Goal: Task Accomplishment & Management: Use online tool/utility

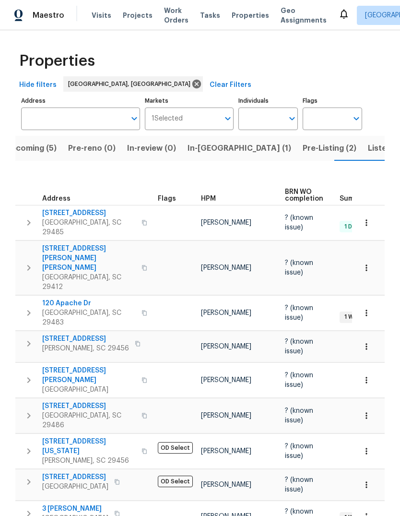
click at [246, 14] on span "Properties" at bounding box center [250, 16] width 37 height 10
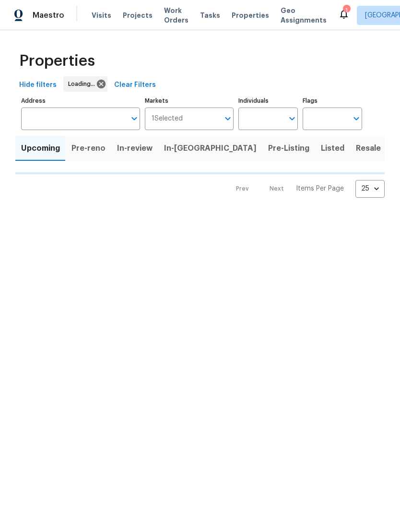
click at [359, 213] on html "Maestro Visits Projects Work Orders Tasks Properties Geo Assignments 1 [GEOGRAP…" at bounding box center [200, 106] width 400 height 213
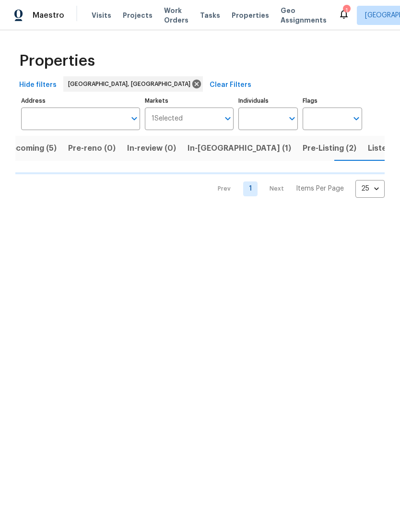
scroll to position [0, 16]
click at [368, 144] on span "Listed (6)" at bounding box center [386, 148] width 36 height 13
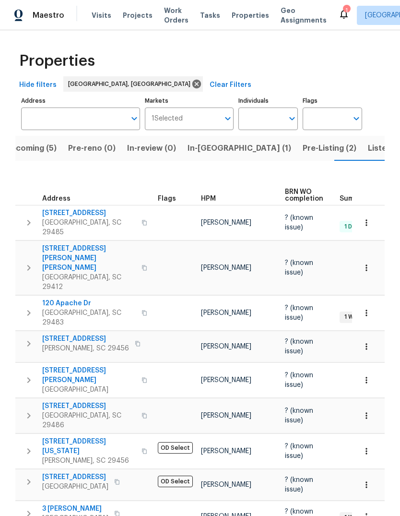
click at [77, 472] on span "[STREET_ADDRESS]" at bounding box center [75, 477] width 66 height 10
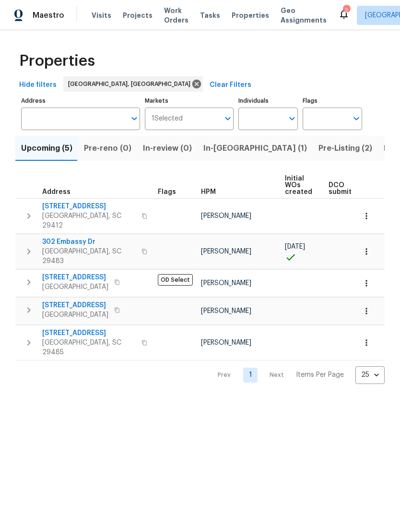
click at [90, 112] on input "Address" at bounding box center [73, 118] width 105 height 23
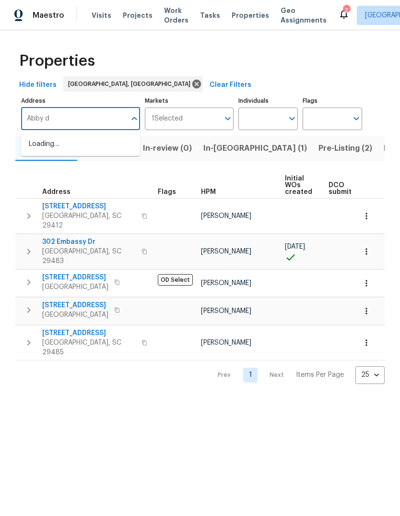
type input "Abby dr"
click at [110, 194] on li "4412 Abby Dr North Charleston SC 29418" at bounding box center [80, 186] width 119 height 16
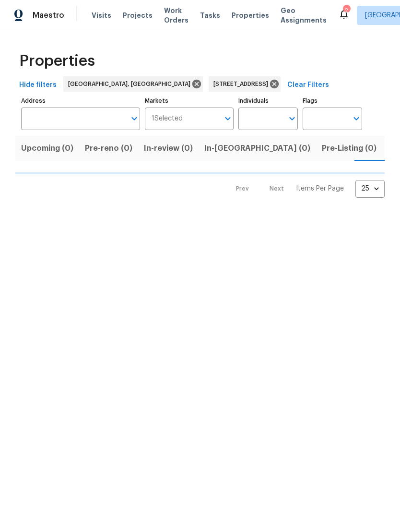
type input "4412 Abby Dr North Charleston SC 29418"
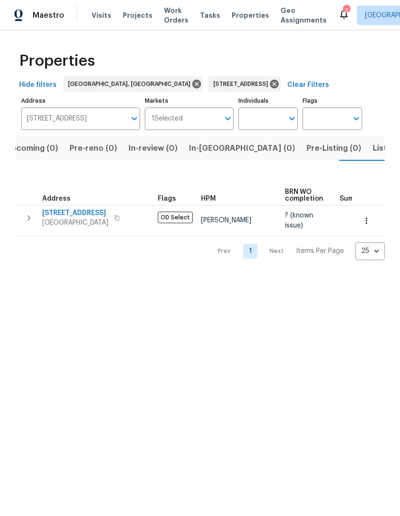
click at [61, 223] on span "[GEOGRAPHIC_DATA]" at bounding box center [75, 223] width 66 height 10
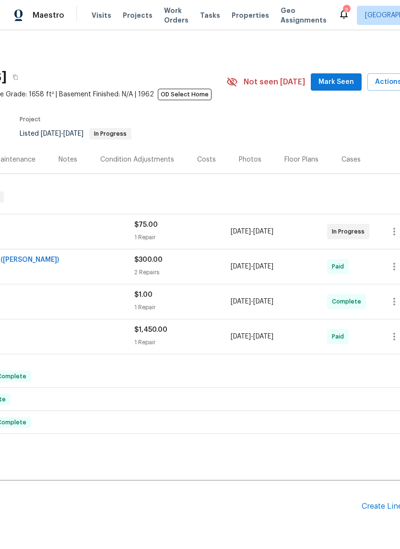
scroll to position [0, 122]
click at [341, 81] on span "Mark Seen" at bounding box center [335, 82] width 35 height 12
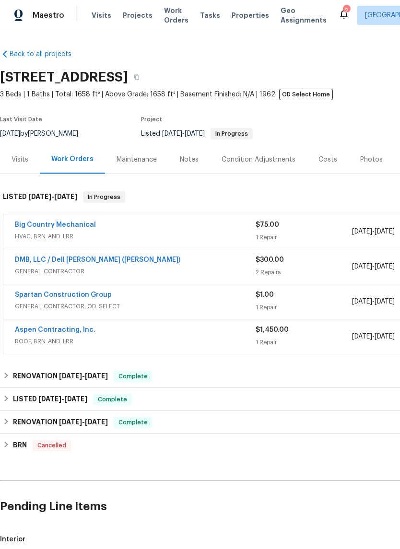
click at [140, 166] on div "Maintenance" at bounding box center [136, 159] width 63 height 28
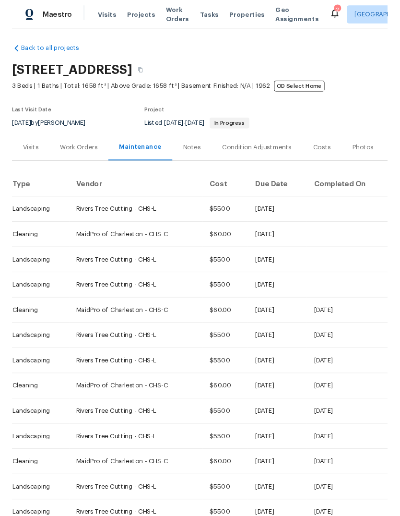
scroll to position [3, 0]
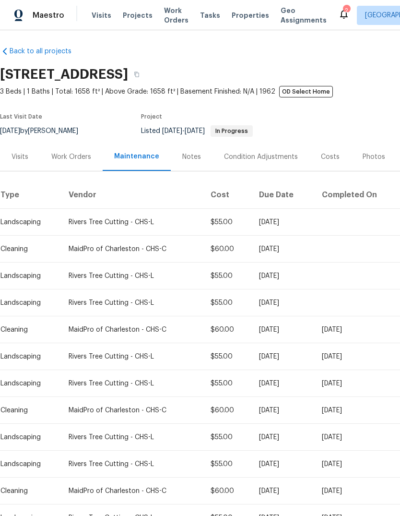
click at [72, 161] on div "Work Orders" at bounding box center [71, 157] width 40 height 10
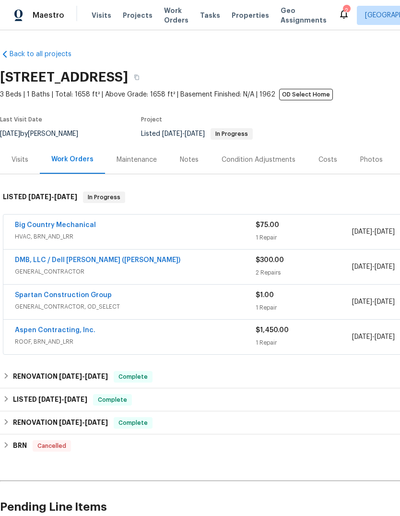
click at [81, 227] on link "Big Country Mechanical" at bounding box center [55, 225] width 81 height 7
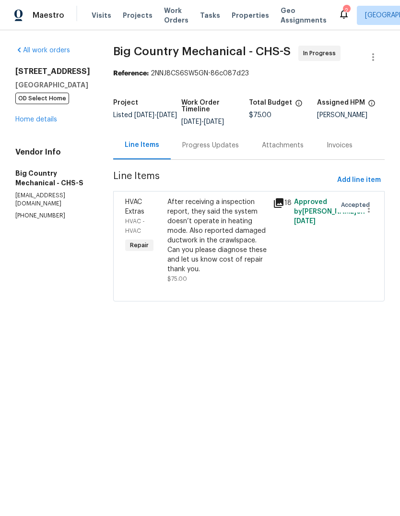
click at [50, 123] on link "Home details" at bounding box center [36, 119] width 42 height 7
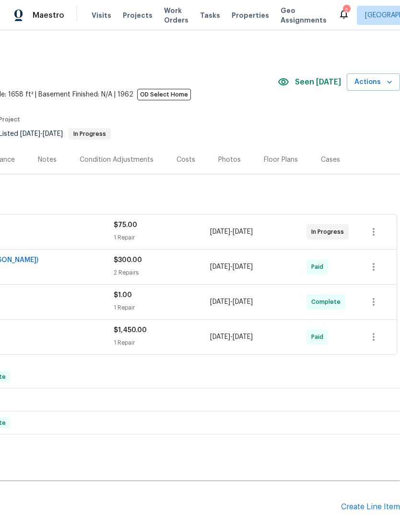
scroll to position [0, 142]
click at [373, 499] on div "Pending Line Items Create Line Item" at bounding box center [129, 506] width 542 height 45
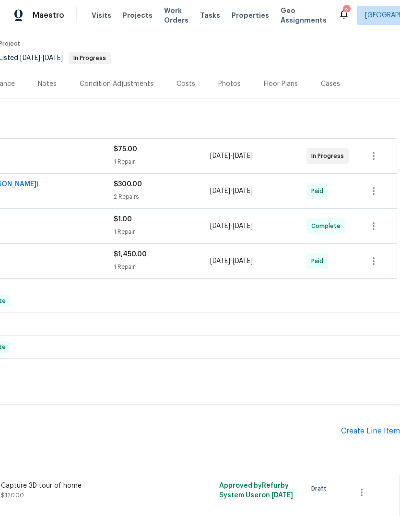
scroll to position [77, 142]
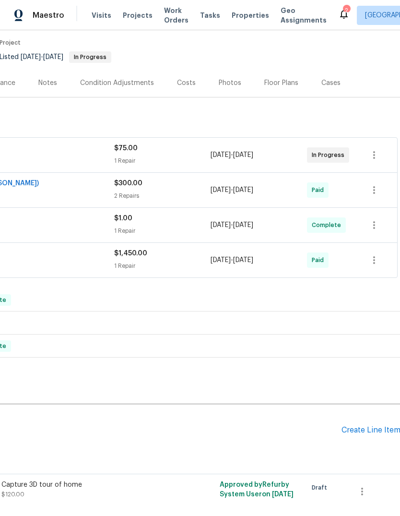
click at [389, 434] on div "Create Line Item" at bounding box center [371, 429] width 59 height 9
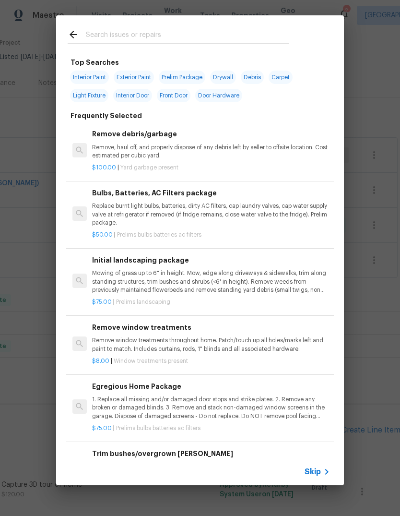
click at [209, 38] on input "text" at bounding box center [187, 36] width 203 height 14
click at [203, 160] on div "$100.00 | Yard garbage present" at bounding box center [211, 166] width 238 height 12
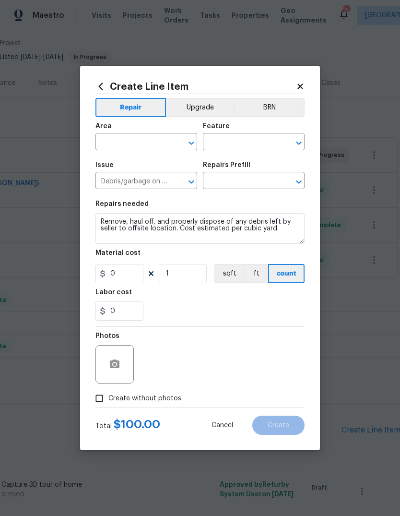
type input "Remove debris/garbage $100.00"
type input "100"
click at [144, 139] on input "text" at bounding box center [132, 142] width 75 height 15
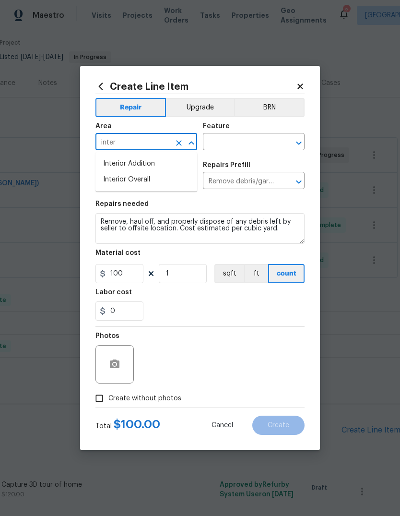
click at [179, 185] on li "Interior Overall" at bounding box center [146, 180] width 102 height 16
type input "Interior Overall"
click at [244, 145] on input "text" at bounding box center [240, 142] width 75 height 15
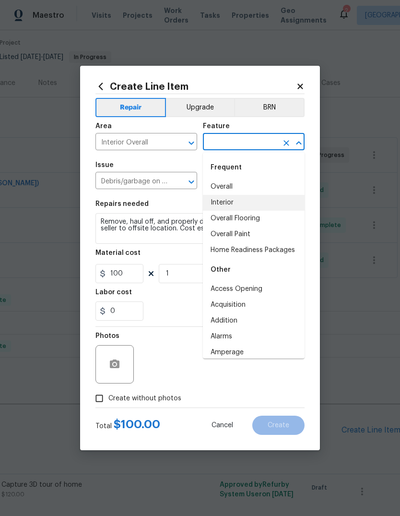
click at [255, 204] on li "Interior" at bounding box center [254, 203] width 102 height 16
type input "Interior"
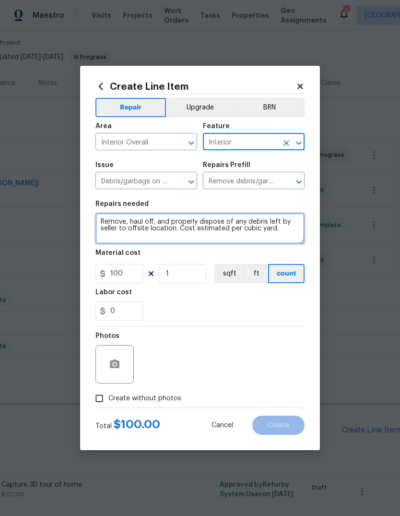
click at [193, 230] on textarea "Remove, haul off, and properly dispose of any debris left by seller to offsite …" at bounding box center [199, 228] width 209 height 31
click at [183, 236] on textarea "Remove, haul off, and properly dispose of any debris left by seller to offsite …" at bounding box center [199, 228] width 209 height 31
click at [176, 238] on textarea "Remove, haul off, and properly dispose of any debris left by seller to offsite …" at bounding box center [199, 228] width 209 height 31
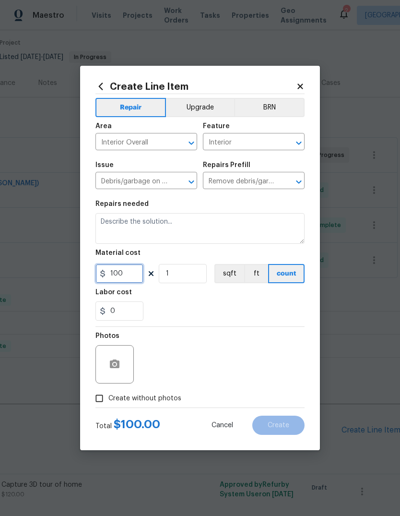
click at [131, 280] on input "100" at bounding box center [119, 273] width 48 height 19
type input "350"
click at [280, 310] on div "0" at bounding box center [199, 310] width 209 height 19
click at [98, 402] on input "Create without photos" at bounding box center [99, 398] width 18 height 18
checkbox input "true"
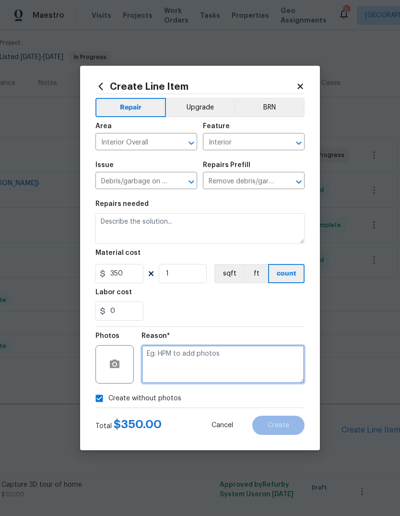
click at [246, 376] on textarea at bounding box center [223, 364] width 163 height 38
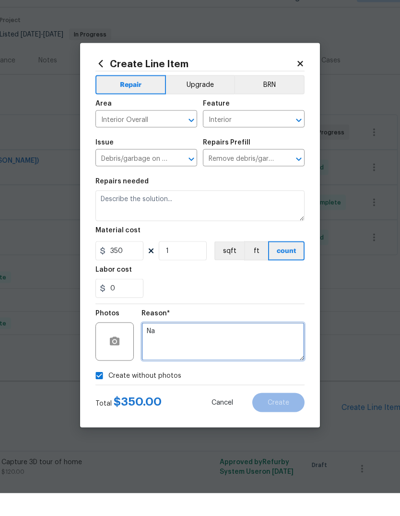
type textarea "Na"
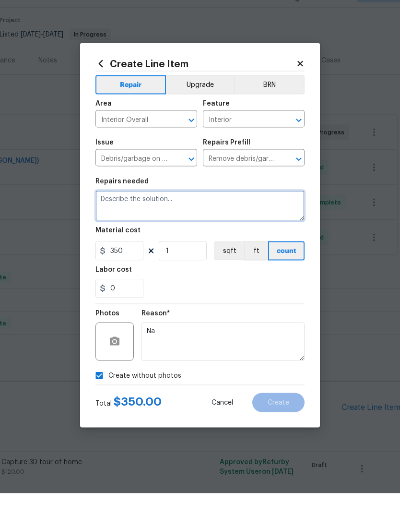
click at [236, 213] on textarea at bounding box center [199, 228] width 209 height 31
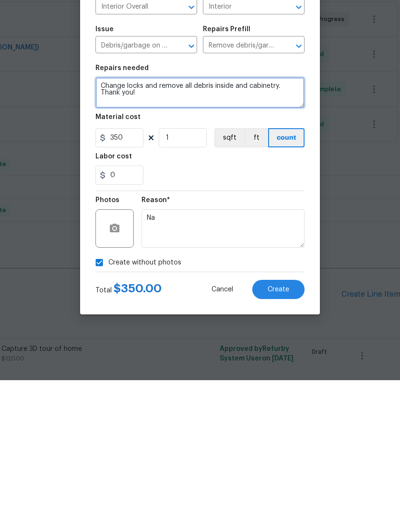
type textarea "Change locks and remove all debris inside and cabinetry. Thank you!"
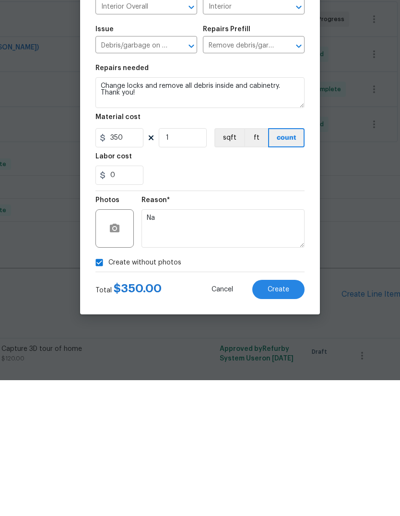
click at [285, 422] on span "Create" at bounding box center [279, 425] width 22 height 7
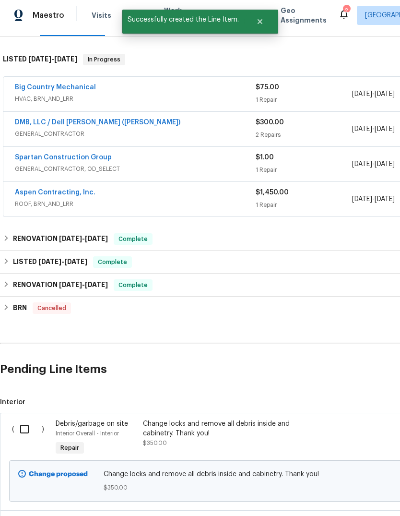
scroll to position [139, 0]
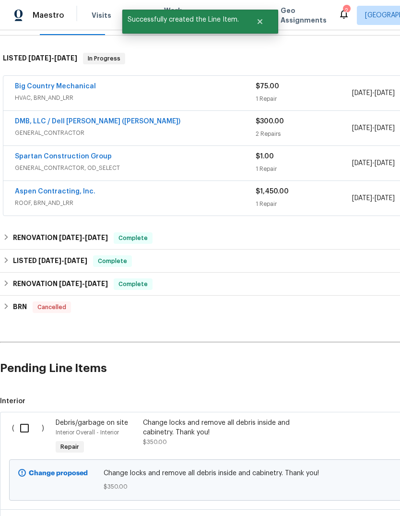
click at [24, 418] on input "checkbox" at bounding box center [27, 428] width 27 height 20
checkbox input "true"
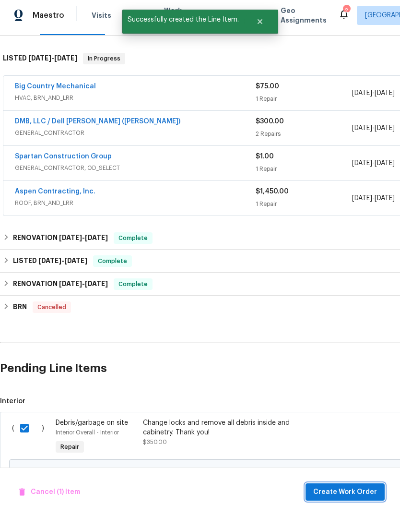
click at [343, 485] on button "Create Work Order" at bounding box center [345, 492] width 79 height 18
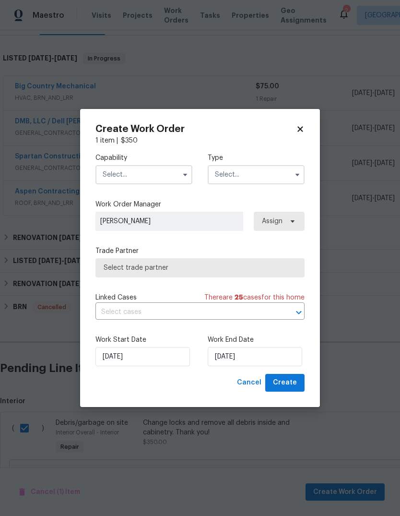
click at [184, 181] on input "text" at bounding box center [143, 174] width 97 height 19
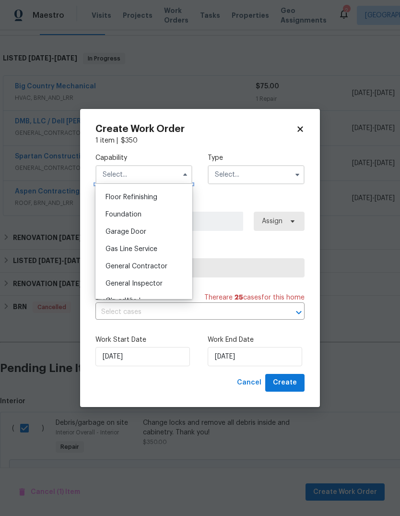
scroll to position [404, 0]
click at [161, 246] on span "General Contractor" at bounding box center [137, 249] width 62 height 7
type input "General Contractor"
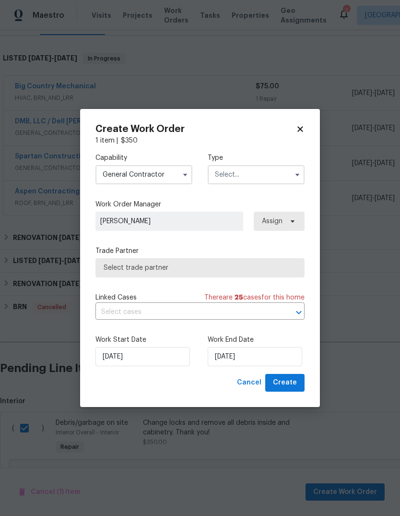
click at [255, 175] on input "text" at bounding box center [256, 174] width 97 height 19
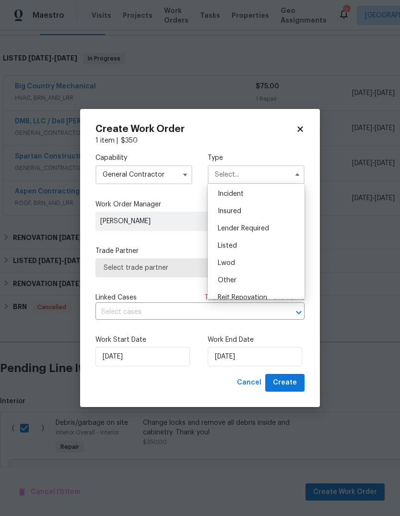
scroll to position [37, 0]
click at [265, 244] on div "Listed" at bounding box center [256, 243] width 92 height 17
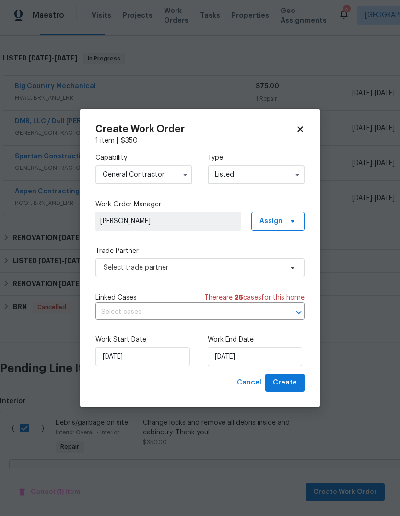
type input "Listed"
click at [295, 225] on span "Assign" at bounding box center [277, 221] width 53 height 19
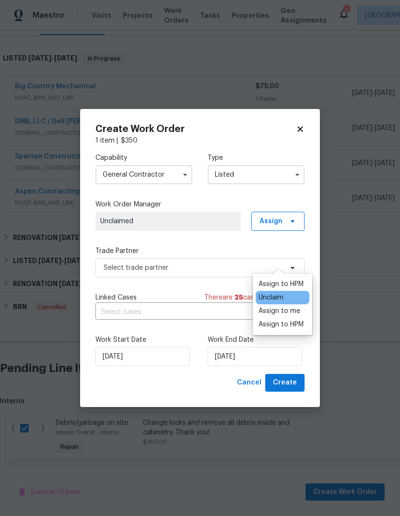
click at [294, 306] on div "Assign to me" at bounding box center [280, 311] width 42 height 10
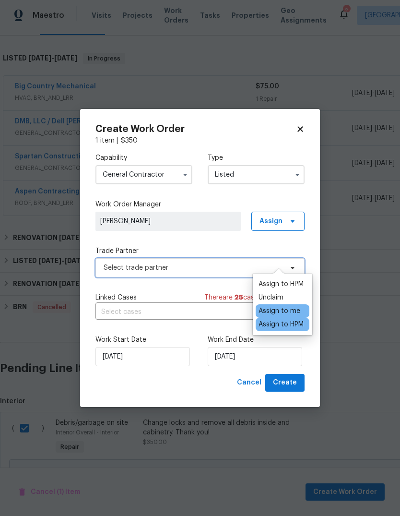
click at [206, 267] on span "Select trade partner" at bounding box center [193, 268] width 179 height 10
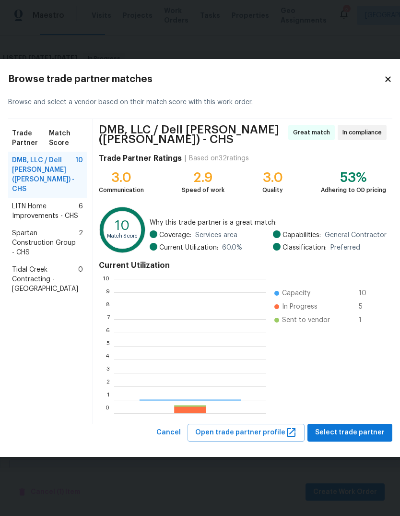
scroll to position [134, 152]
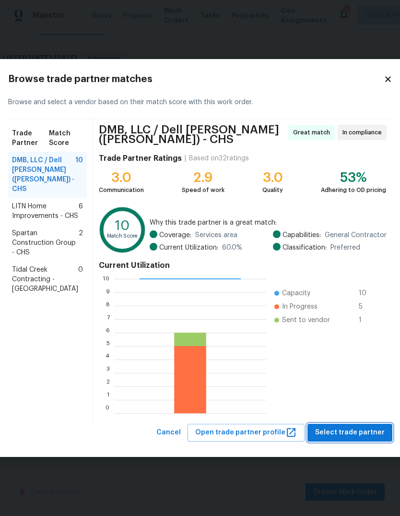
click at [360, 430] on span "Select trade partner" at bounding box center [350, 432] width 70 height 12
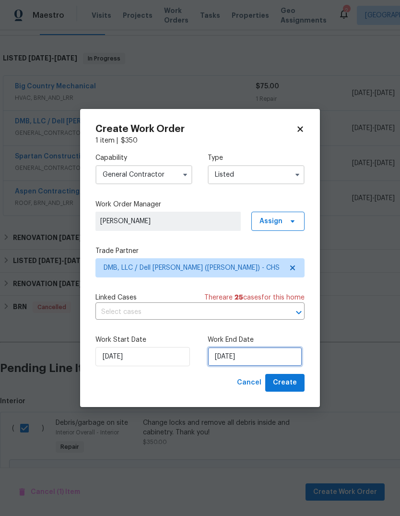
click at [255, 355] on input "9/10/2025" at bounding box center [255, 356] width 95 height 19
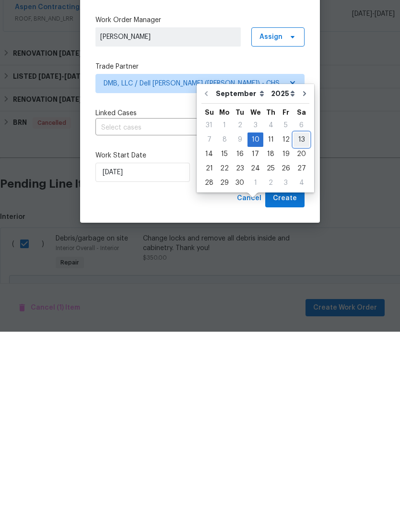
click at [296, 317] on div "13" at bounding box center [302, 323] width 16 height 13
type input "9/13/2025"
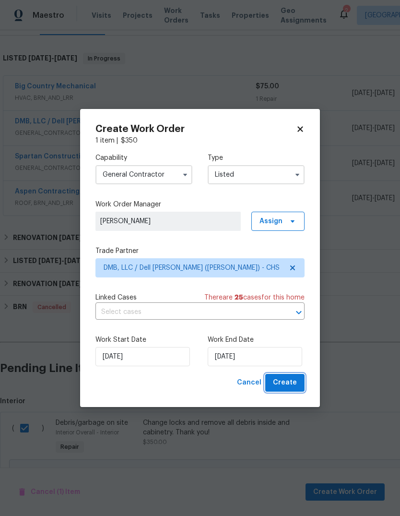
click at [295, 382] on span "Create" at bounding box center [285, 383] width 24 height 12
checkbox input "false"
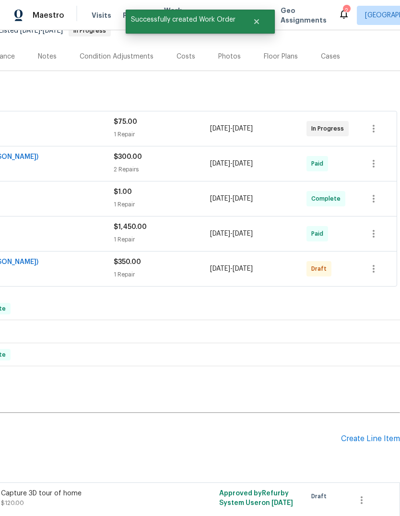
scroll to position [108, 142]
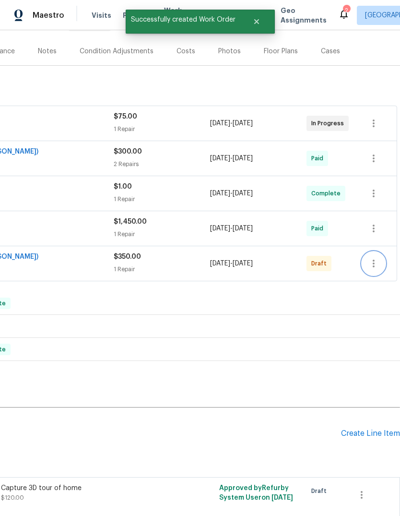
click at [379, 258] on icon "button" at bounding box center [374, 264] width 12 height 12
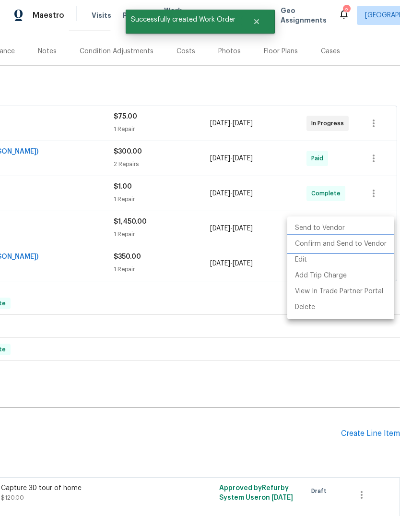
click at [362, 241] on li "Confirm and Send to Vendor" at bounding box center [340, 244] width 107 height 16
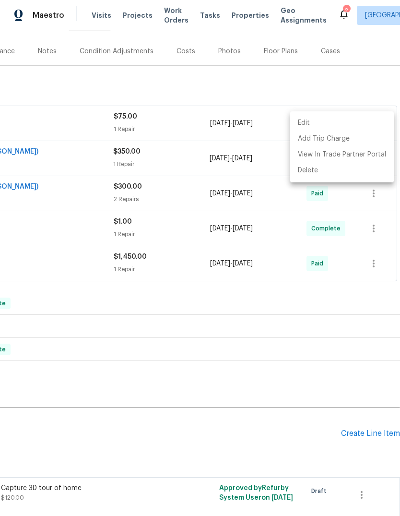
click at [303, 265] on div at bounding box center [200, 258] width 400 height 516
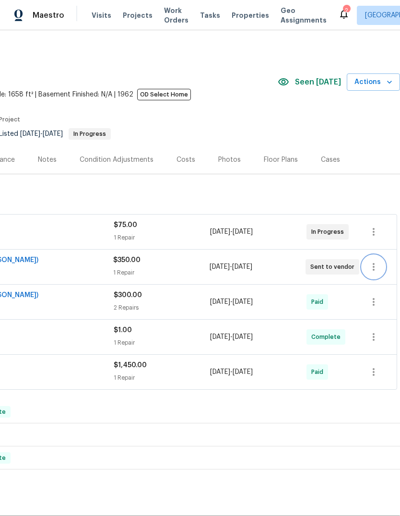
scroll to position [0, 0]
click at [248, 17] on span "Properties" at bounding box center [250, 16] width 37 height 10
